Goal: Share content

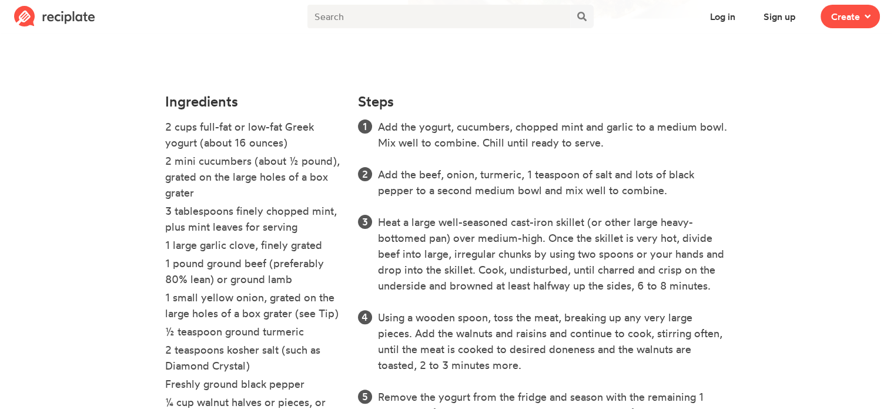
scroll to position [301, 0]
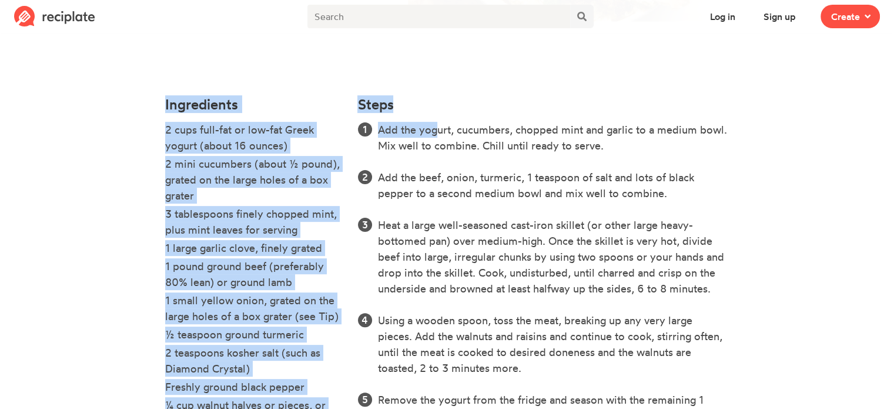
drag, startPoint x: 146, startPoint y: 94, endPoint x: 435, endPoint y: 138, distance: 292.6
click at [435, 138] on section "[PERSON_NAME] Smashed Beef Kebab With Cucumber Yogurt NYT Cooking Yield 4 Like …" at bounding box center [447, 151] width 894 height 832
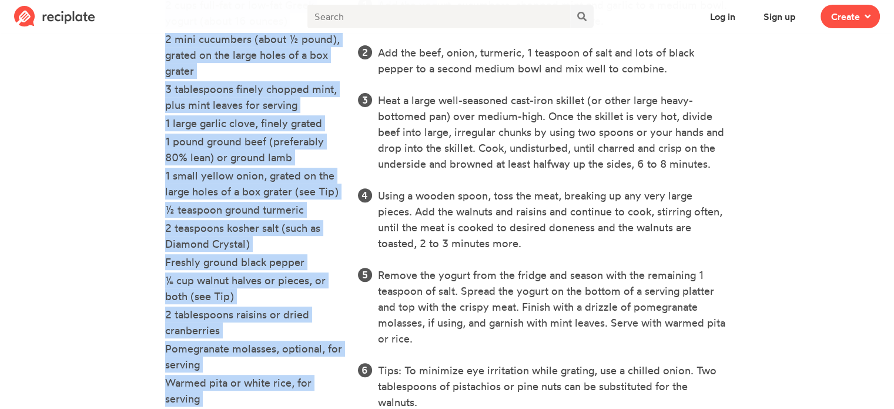
scroll to position [459, 0]
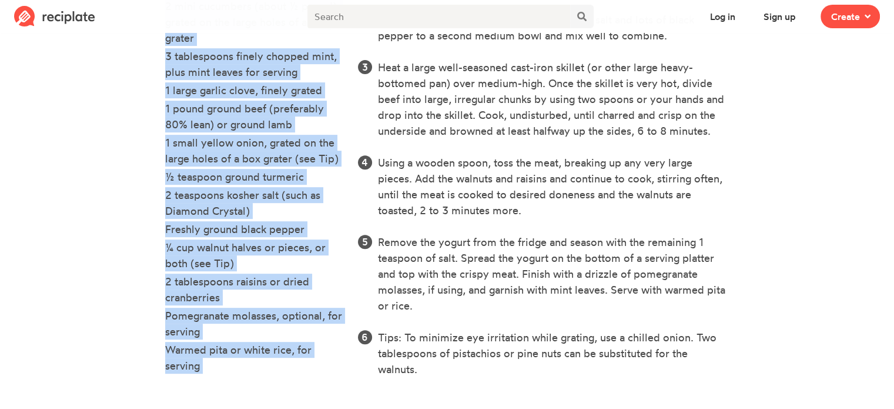
copy div "Loremipsumd 2 sita cons-adi el sed-doe Tempo incidi (utlab 11 etdolo) 2 magn al…"
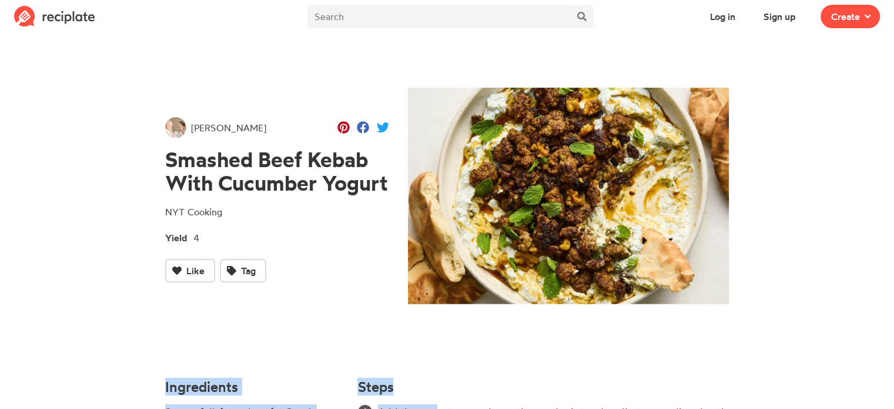
scroll to position [0, 0]
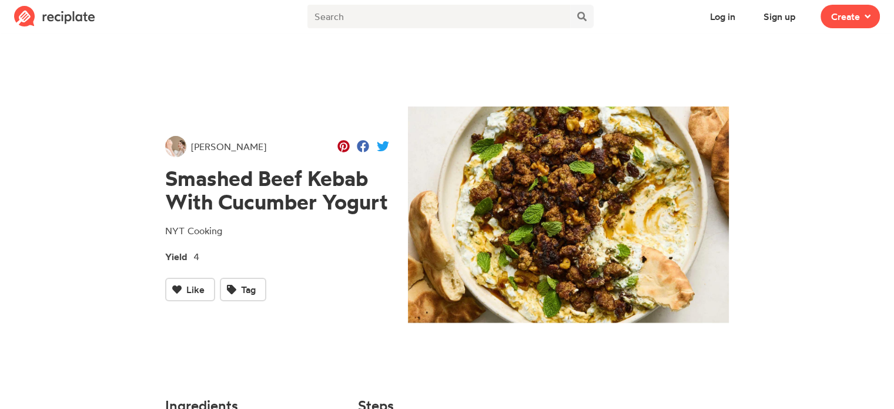
click at [342, 148] on icon at bounding box center [344, 146] width 12 height 12
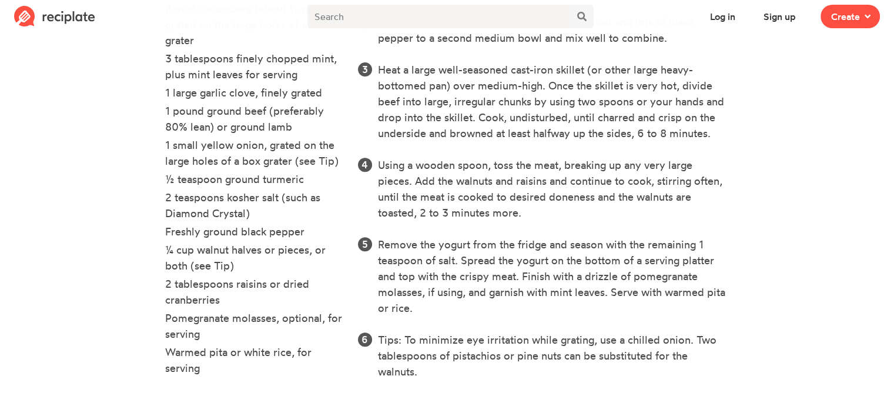
scroll to position [459, 0]
